Goal: Communication & Community: Participate in discussion

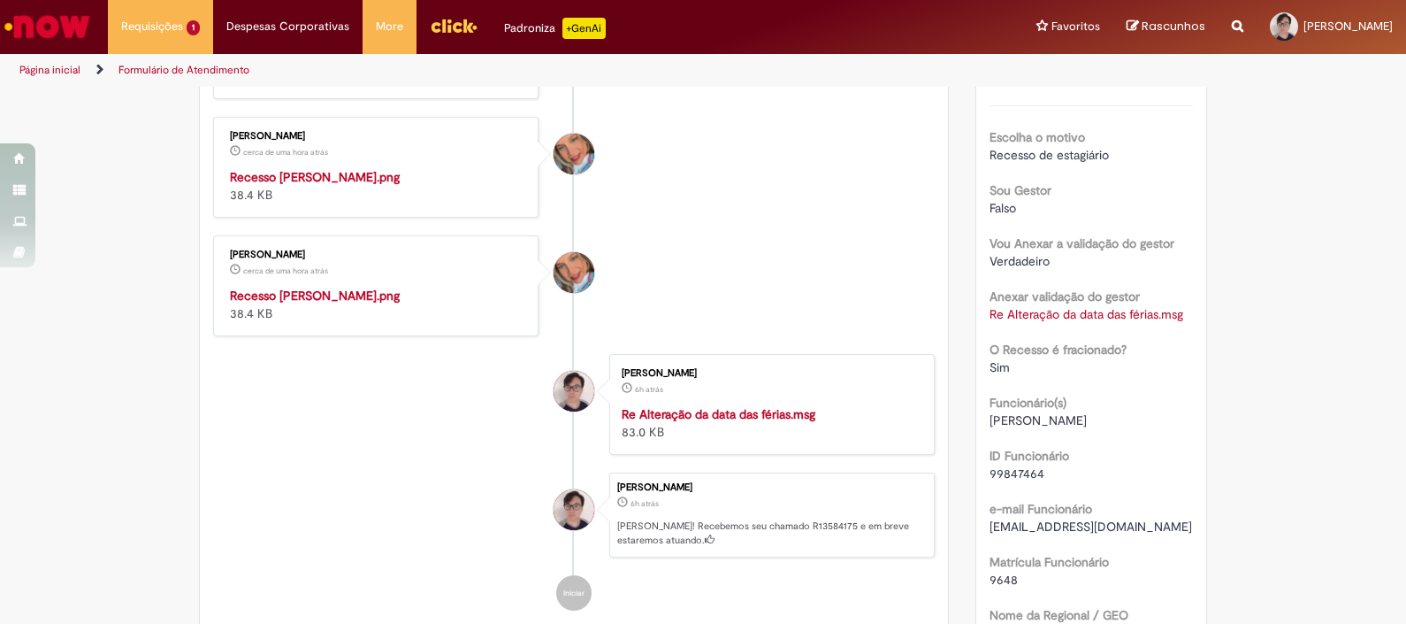
scroll to position [432, 0]
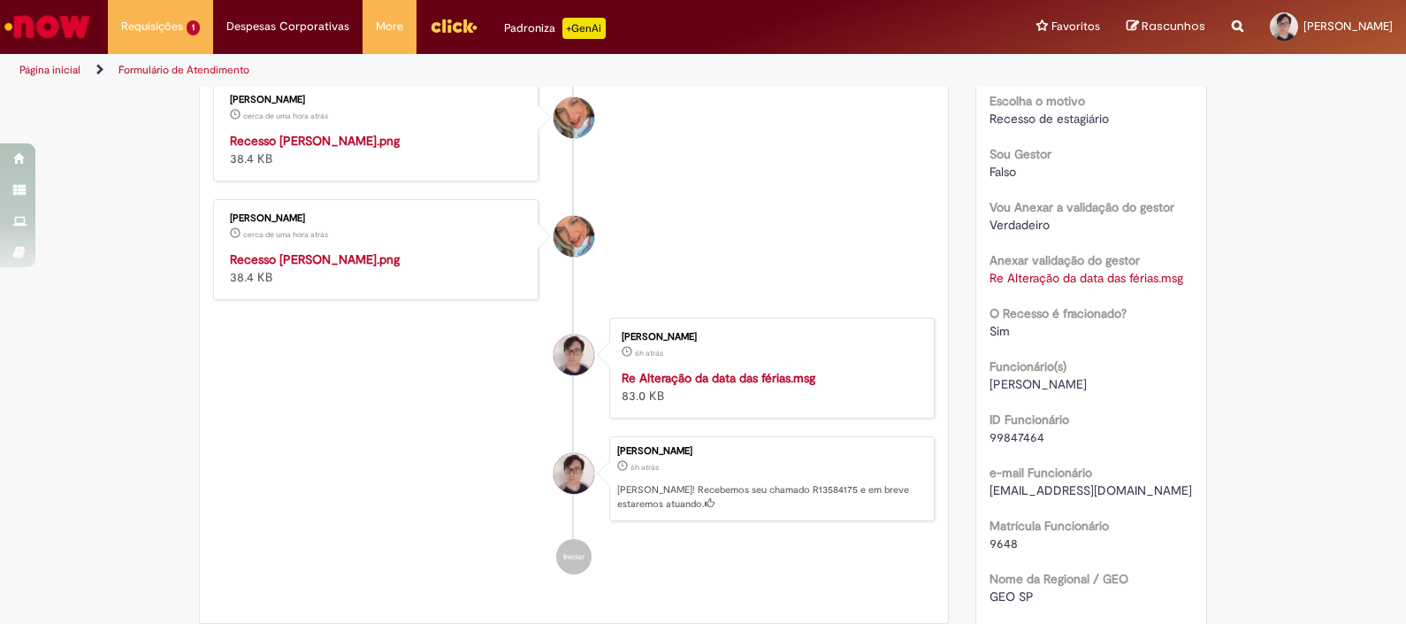
click at [444, 250] on img "Histórico de tíquete" at bounding box center [377, 250] width 295 height 0
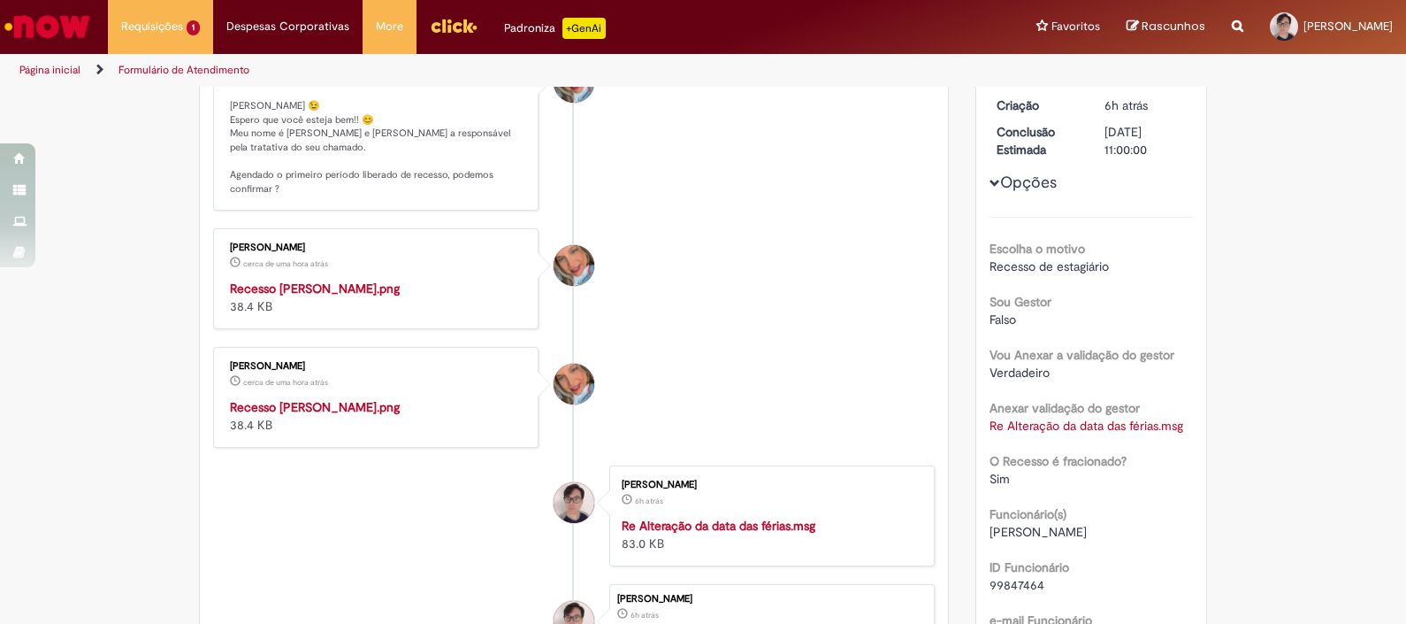
click at [455, 279] on img "Histórico de tíquete" at bounding box center [377, 279] width 295 height 0
click at [728, 448] on li "[PERSON_NAME] cerca de uma hora atrás cerca de uma hora atrás Recesso [PERSON_N…" at bounding box center [574, 397] width 722 height 101
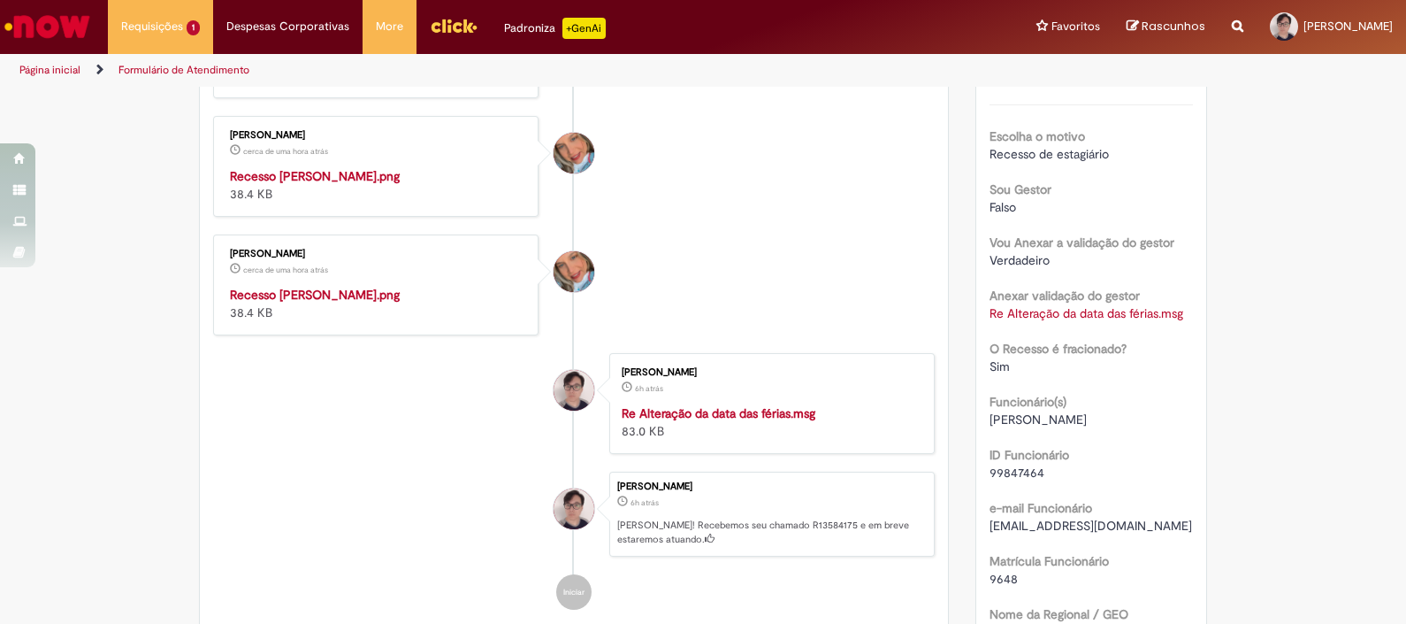
scroll to position [432, 0]
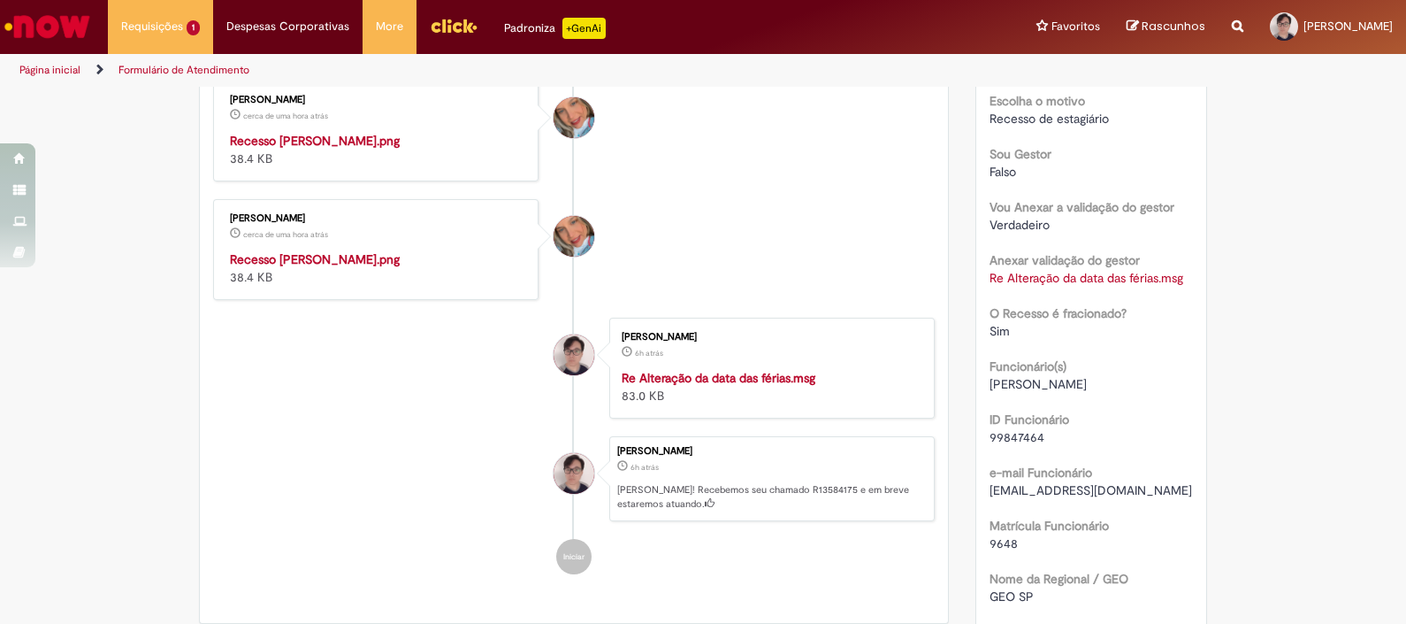
click at [429, 250] on img "Histórico de tíquete" at bounding box center [377, 250] width 295 height 0
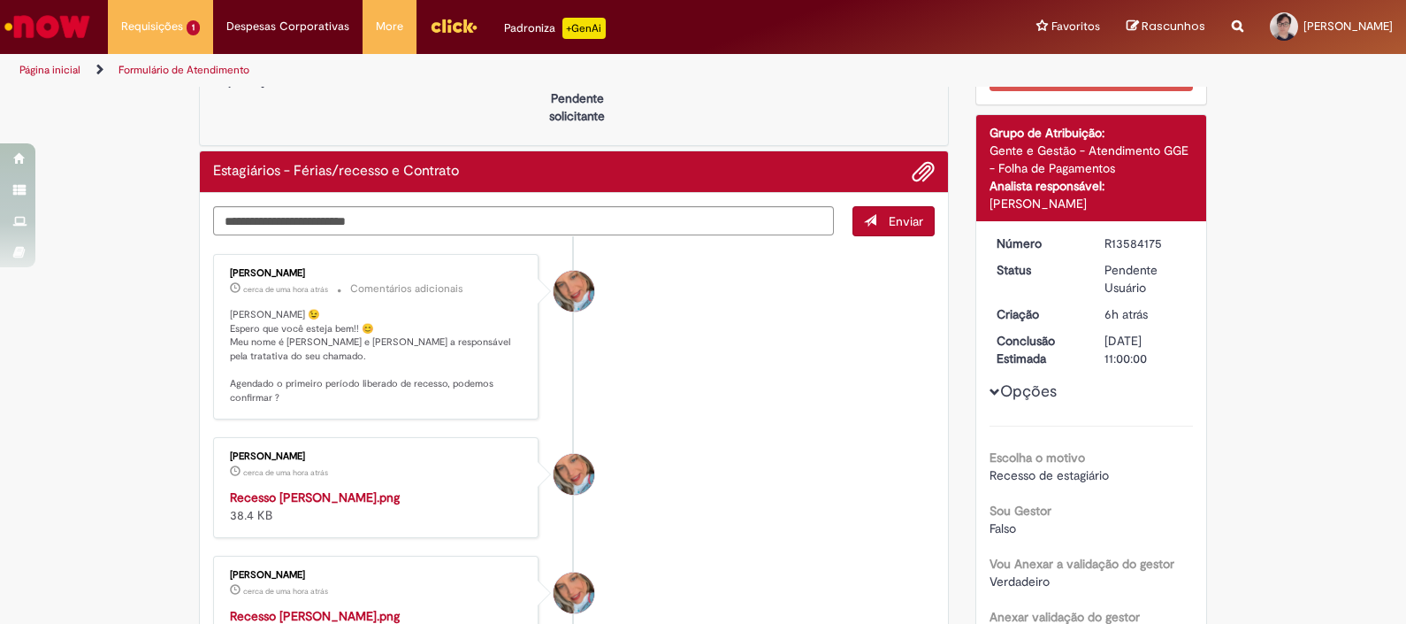
scroll to position [0, 0]
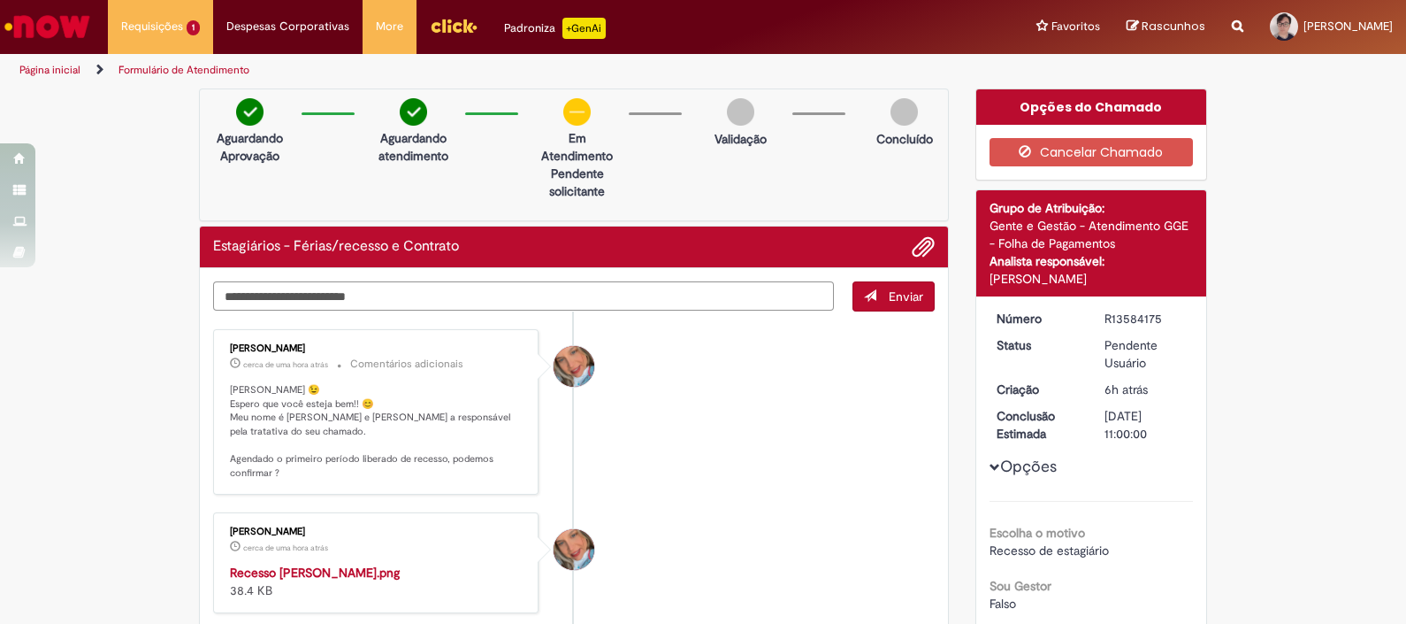
click at [732, 285] on textarea "Digite sua mensagem aqui..." at bounding box center [523, 296] width 621 height 30
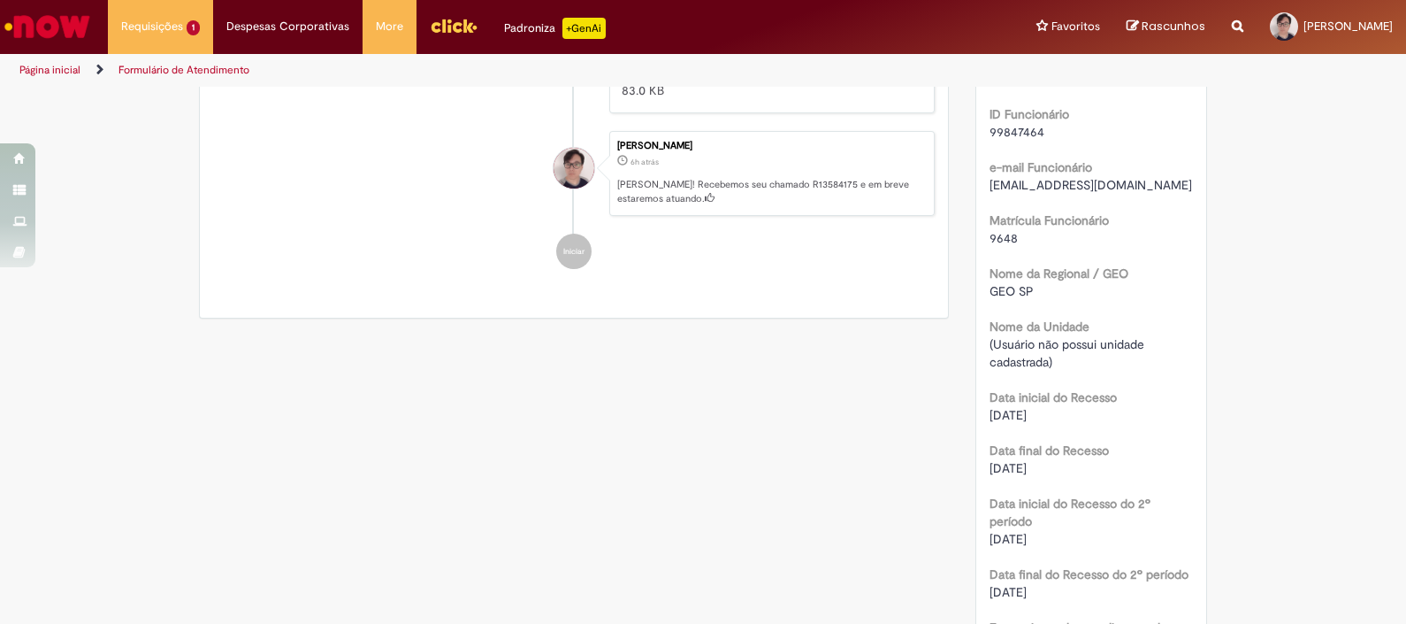
scroll to position [147, 0]
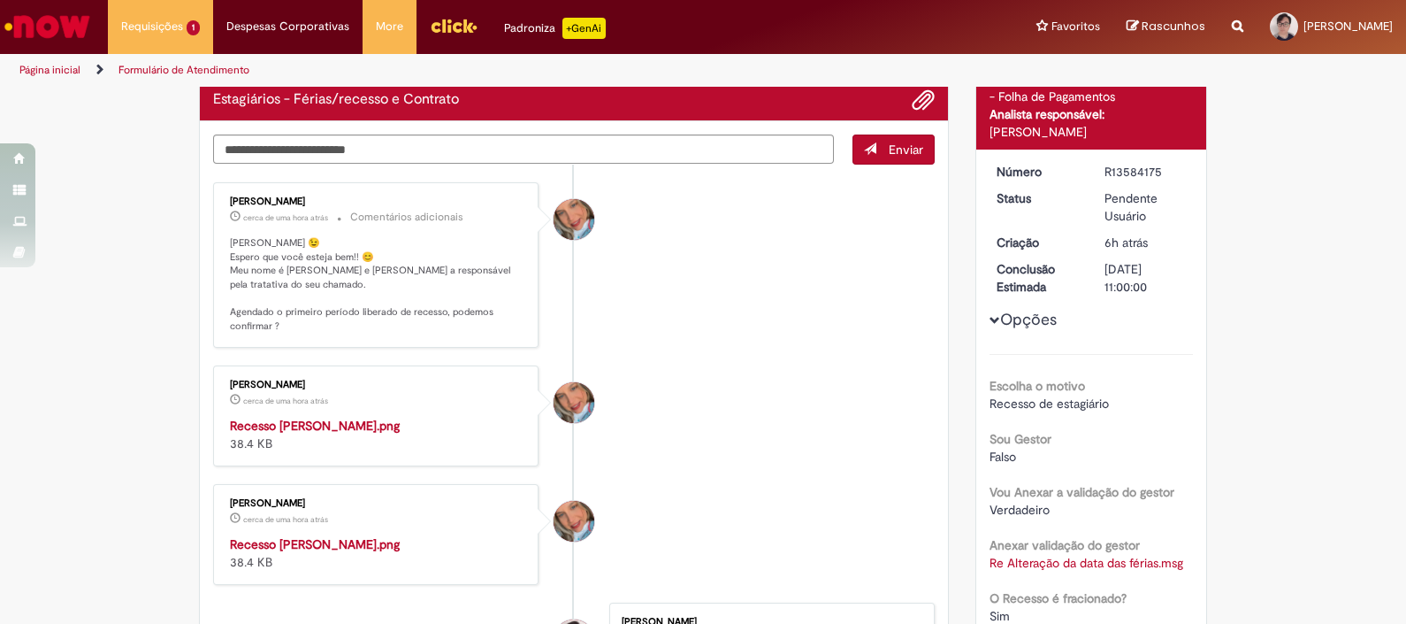
click at [378, 417] on img "Histórico de tíquete" at bounding box center [377, 417] width 295 height 0
click at [595, 150] on textarea "Digite sua mensagem aqui..." at bounding box center [523, 149] width 621 height 30
type textarea "**********"
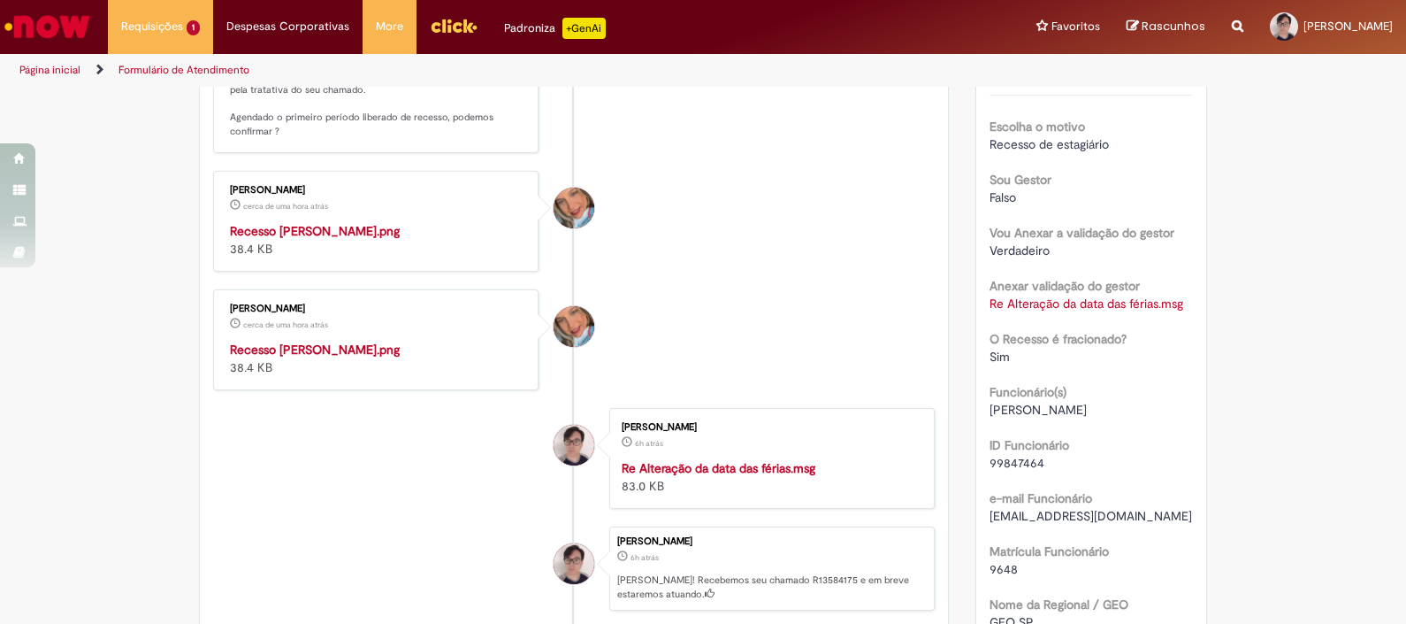
scroll to position [0, 0]
